Goal: Find contact information: Obtain details needed to contact an individual or organization

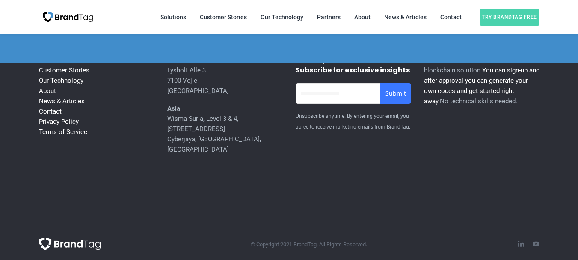
scroll to position [3469, 0]
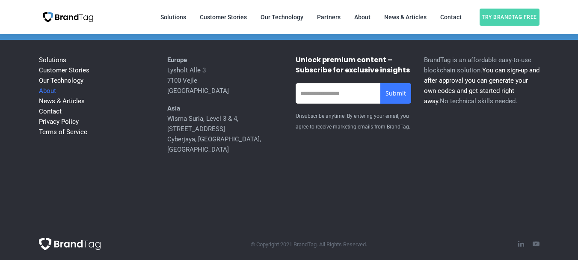
click at [43, 95] on link "About" at bounding box center [47, 91] width 17 height 8
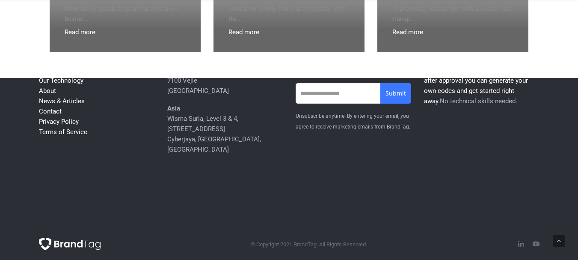
scroll to position [919, 0]
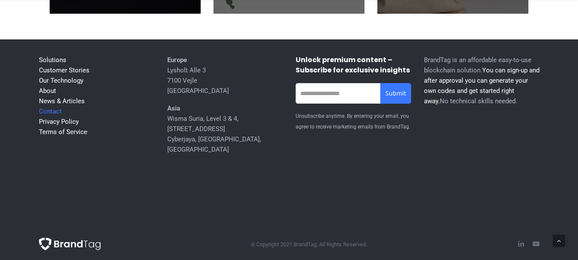
click at [58, 115] on link "Contact" at bounding box center [50, 111] width 23 height 8
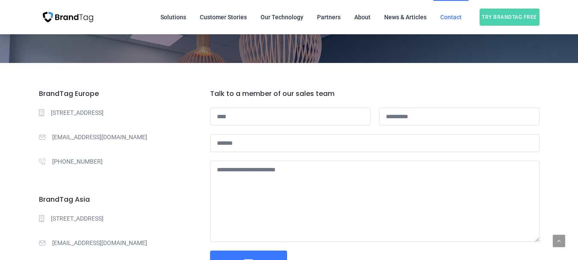
scroll to position [128, 0]
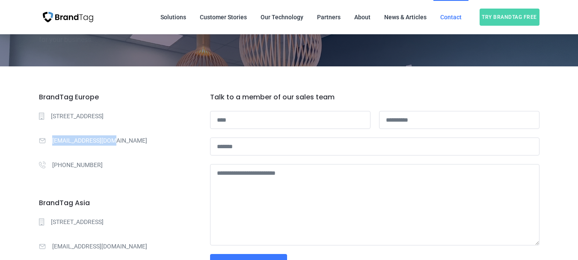
drag, startPoint x: 52, startPoint y: 138, endPoint x: 121, endPoint y: 139, distance: 68.5
click at [121, 139] on p "contact@brandtag.eu" at bounding box center [124, 140] width 145 height 10
copy p "contact@brandtag.eu"
